Goal: Information Seeking & Learning: Learn about a topic

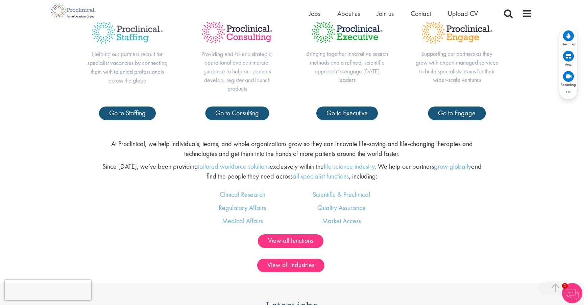
scroll to position [358, 0]
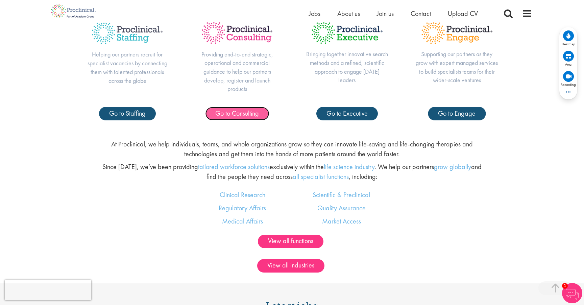
click at [243, 111] on span "Go to Consulting" at bounding box center [237, 113] width 44 height 9
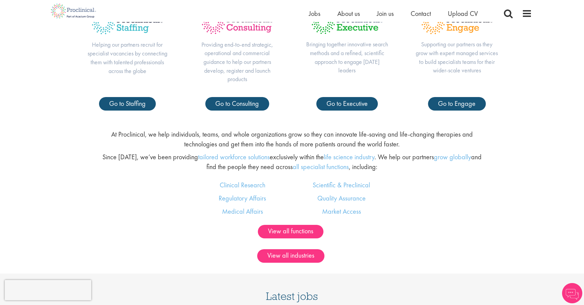
scroll to position [358, 0]
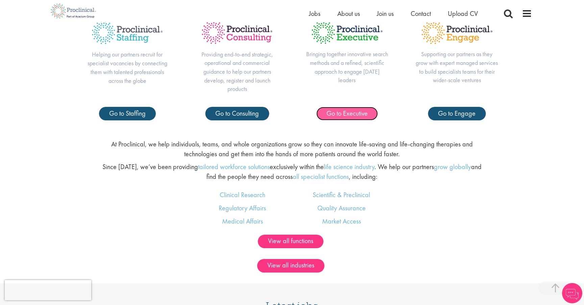
click at [370, 114] on link "Go to Executive" at bounding box center [347, 114] width 62 height 14
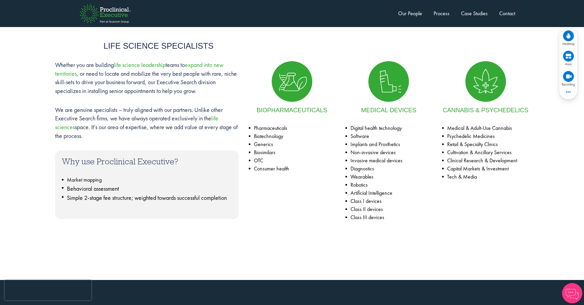
scroll to position [311, 0]
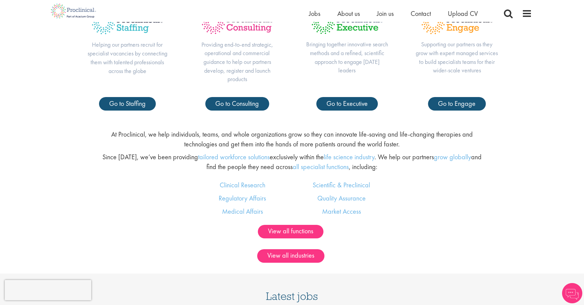
scroll to position [364, 0]
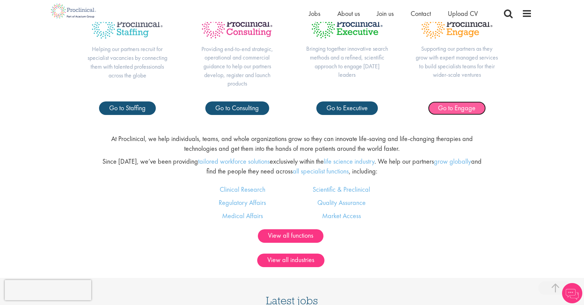
click at [460, 104] on span "Go to Engage" at bounding box center [457, 107] width 38 height 9
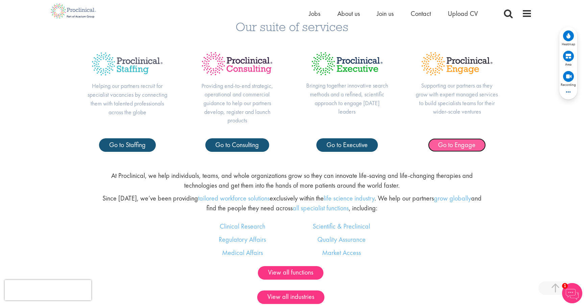
scroll to position [323, 0]
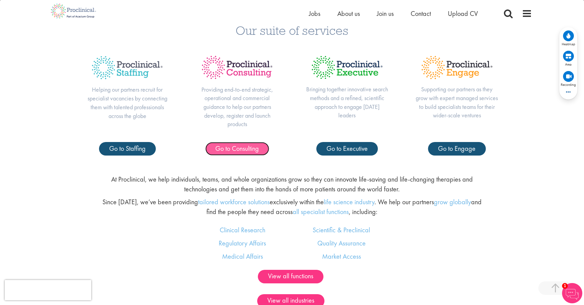
click at [239, 147] on span "Go to Consulting" at bounding box center [237, 148] width 44 height 9
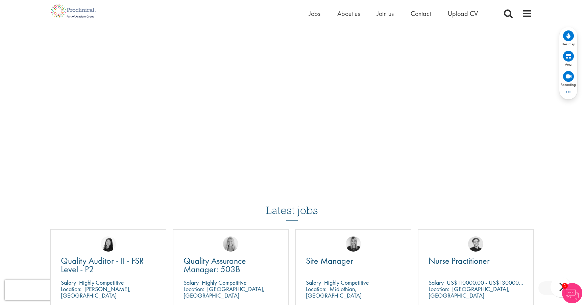
scroll to position [891, 0]
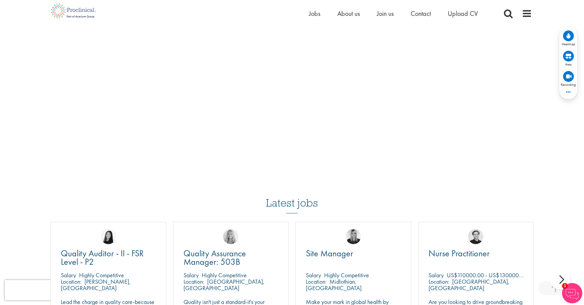
click at [116, 195] on div "Latest jobs Quality Auditor - II - FSR Level - P2 Salary Highly Competitive Loc…" at bounding box center [292, 262] width 490 height 164
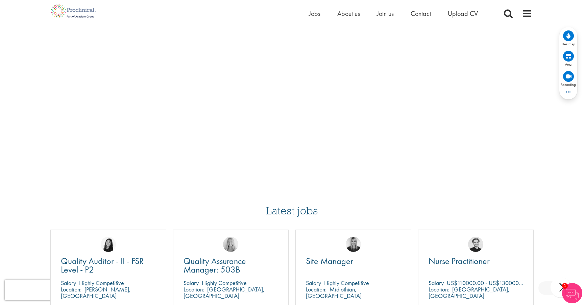
scroll to position [892, 0]
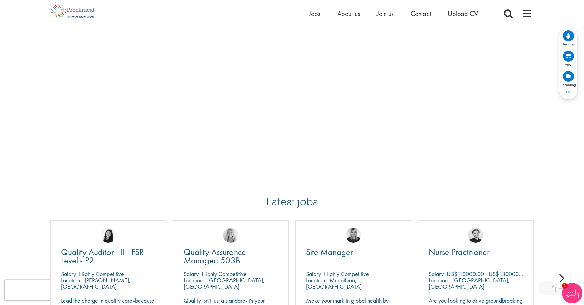
click at [141, 192] on div "Latest jobs Quality Auditor - II - FSR Level - P2 Salary Highly Competitive Loc…" at bounding box center [292, 261] width 490 height 164
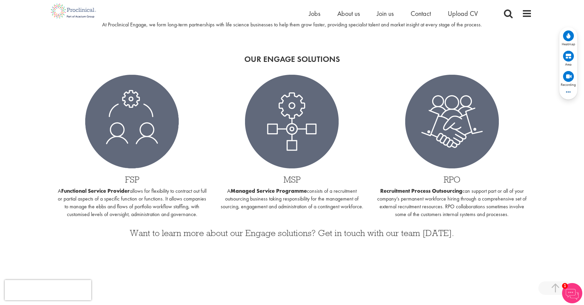
scroll to position [0, 0]
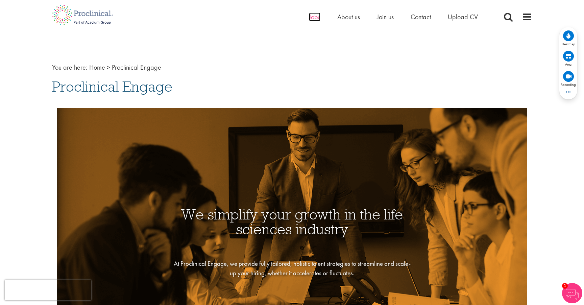
click at [314, 18] on span "Jobs" at bounding box center [314, 17] width 11 height 9
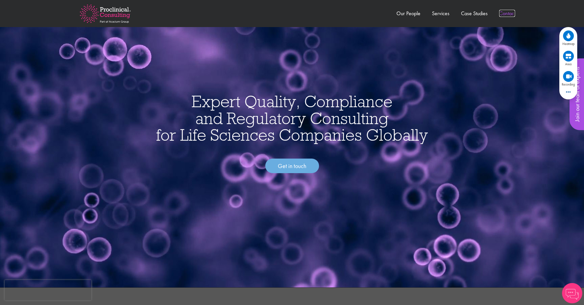
click at [504, 16] on link "Contact" at bounding box center [507, 13] width 16 height 7
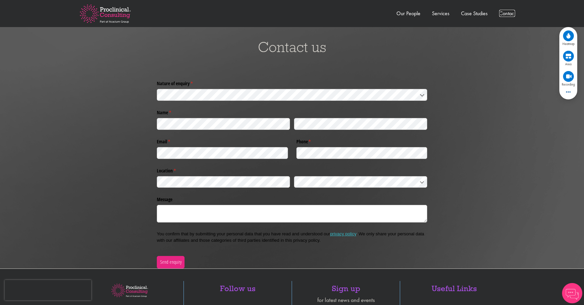
scroll to position [1424, 0]
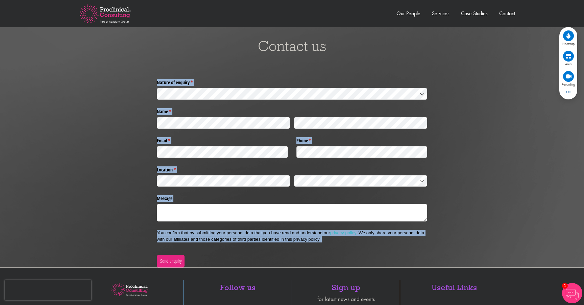
drag, startPoint x: 169, startPoint y: 248, endPoint x: 164, endPoint y: 71, distance: 177.2
click at [164, 71] on div "Contact us Nature of enquiry * (required) Name * (required) Email * (required) …" at bounding box center [292, 142] width 584 height 249
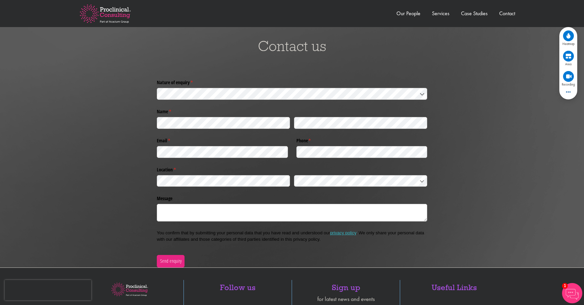
click at [161, 71] on div "Contact us" at bounding box center [292, 47] width 574 height 59
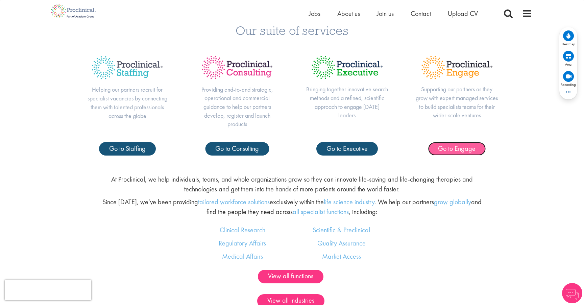
click at [463, 149] on span "Go to Engage" at bounding box center [457, 148] width 38 height 9
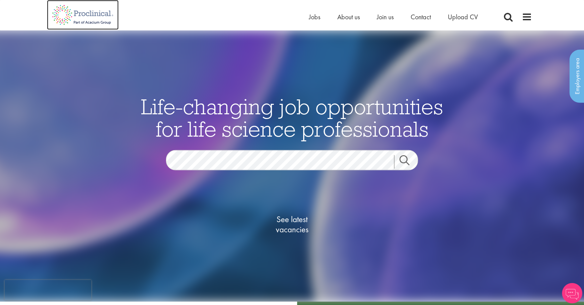
click at [94, 28] on img at bounding box center [83, 15] width 72 height 30
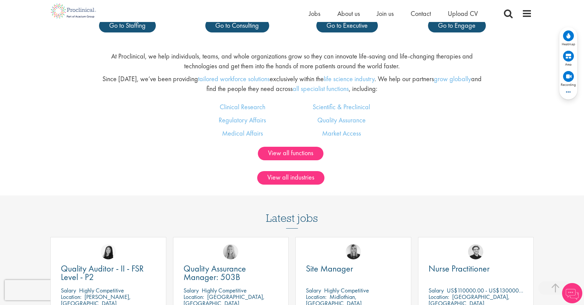
scroll to position [445, 0]
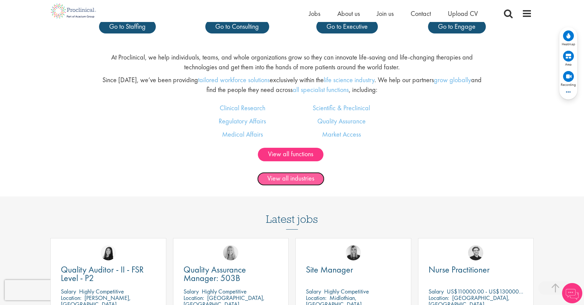
click at [297, 177] on link "View all industries" at bounding box center [290, 179] width 67 height 14
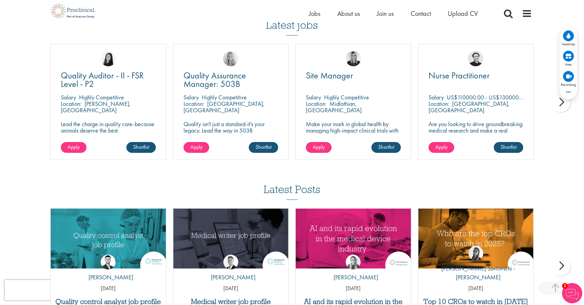
scroll to position [511, 0]
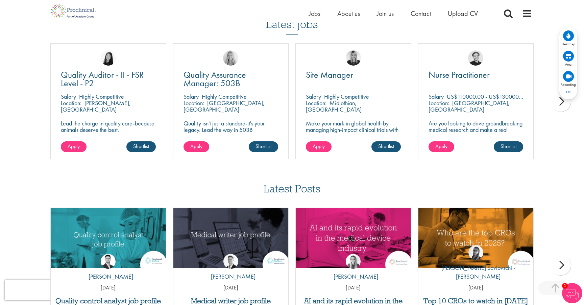
click at [481, 95] on p "US$110000.00 - US$130000.00 per annum" at bounding box center [500, 97] width 106 height 8
click at [472, 72] on span "Nurse Practitioner" at bounding box center [459, 74] width 61 height 11
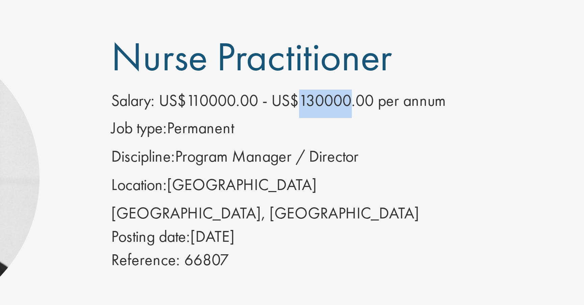
drag, startPoint x: 260, startPoint y: 107, endPoint x: 244, endPoint y: 107, distance: 16.6
click at [244, 107] on span "US$110000.00 - US$130000.00 per annum" at bounding box center [244, 105] width 96 height 7
click at [213, 106] on span "US$110000.00 - US$130000.00 per annum" at bounding box center [244, 105] width 96 height 7
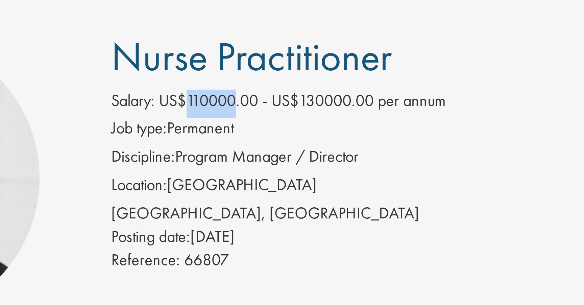
drag, startPoint x: 206, startPoint y: 106, endPoint x: 222, endPoint y: 109, distance: 16.0
click at [222, 109] on span "US$110000.00 - US$130000.00 per annum" at bounding box center [244, 105] width 96 height 7
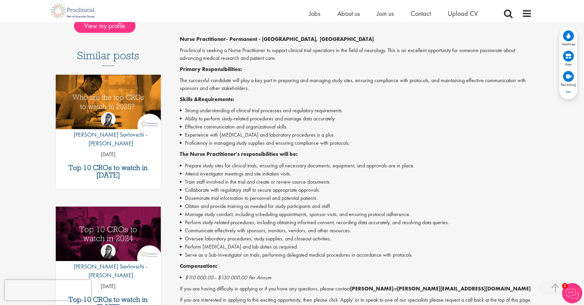
scroll to position [158, 0]
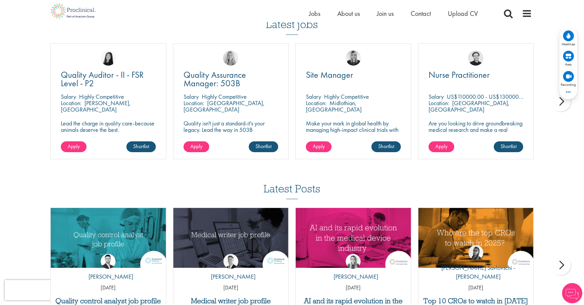
click at [562, 100] on div "next" at bounding box center [561, 101] width 20 height 20
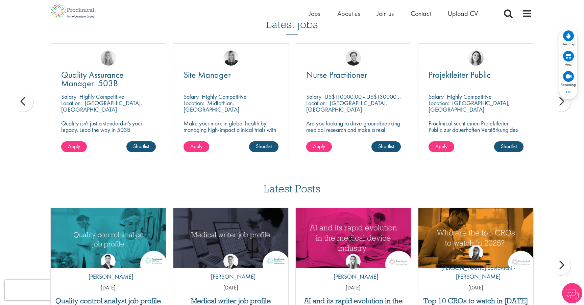
click at [561, 104] on div "next" at bounding box center [561, 101] width 20 height 20
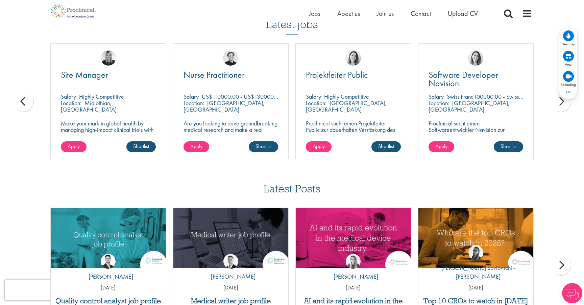
click at [561, 104] on div "next" at bounding box center [561, 101] width 20 height 20
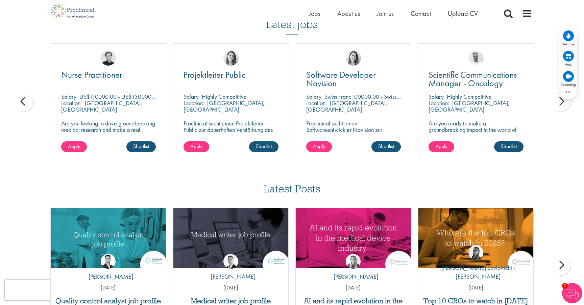
click at [561, 104] on div "next" at bounding box center [561, 101] width 20 height 20
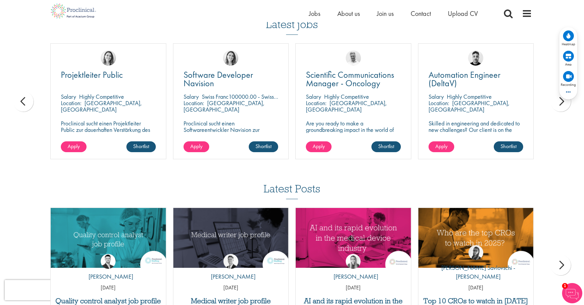
click at [561, 104] on div "next" at bounding box center [561, 101] width 20 height 20
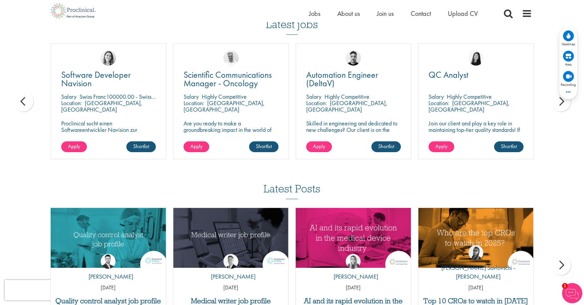
click at [561, 104] on div "next" at bounding box center [561, 101] width 20 height 20
